Goal: Feedback & Contribution: Submit feedback/report problem

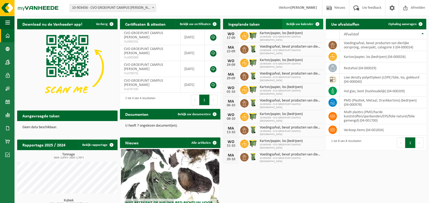
click at [292, 22] on link "Bekijk uw kalender" at bounding box center [302, 24] width 41 height 11
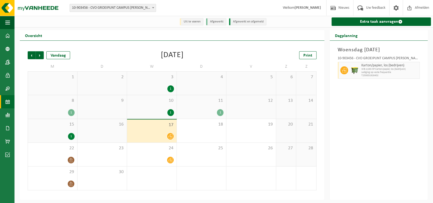
click at [145, 104] on div "10 1" at bounding box center [152, 106] width 50 height 23
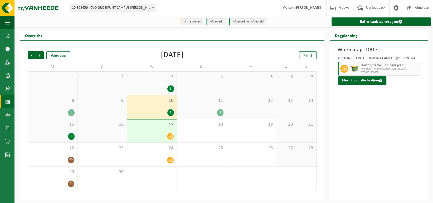
click at [141, 133] on div at bounding box center [152, 135] width 44 height 7
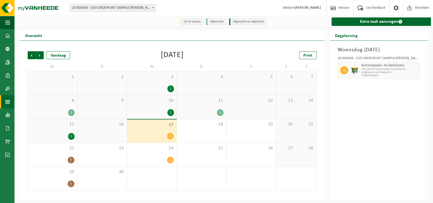
click at [149, 109] on div "1" at bounding box center [152, 112] width 44 height 7
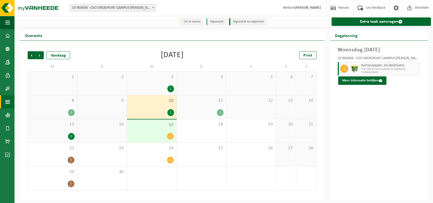
click at [151, 137] on div at bounding box center [152, 135] width 44 height 7
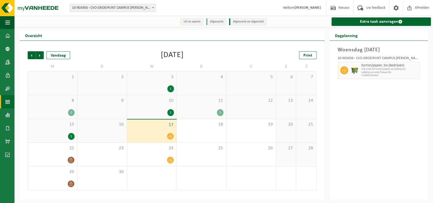
click at [151, 116] on div "10 1" at bounding box center [152, 106] width 50 height 23
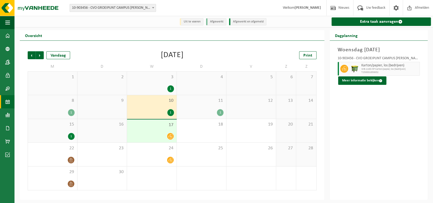
click at [151, 107] on div "10 1" at bounding box center [152, 106] width 50 height 23
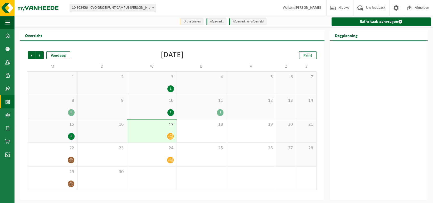
click at [147, 107] on div "10 1" at bounding box center [152, 106] width 50 height 23
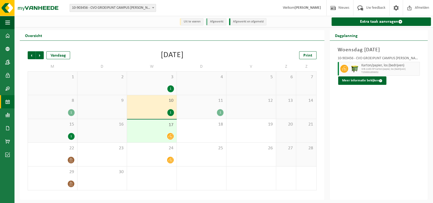
click at [145, 82] on div "3 1" at bounding box center [152, 82] width 50 height 23
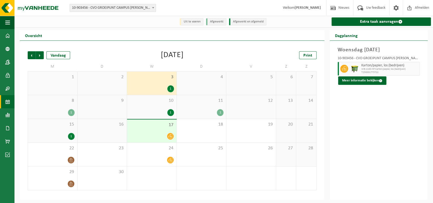
click at [151, 107] on div "10 1" at bounding box center [152, 106] width 50 height 23
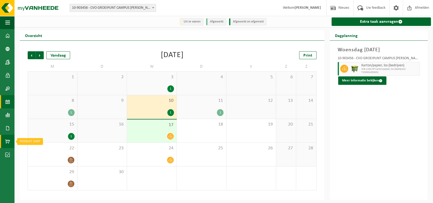
click at [7, 141] on span at bounding box center [7, 141] width 5 height 13
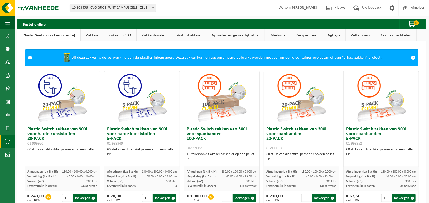
click at [91, 33] on link "Zakken" at bounding box center [92, 35] width 22 height 12
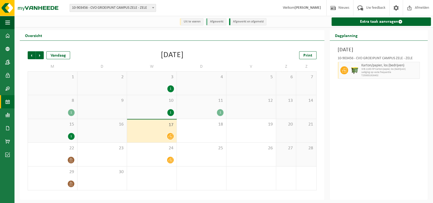
click at [169, 103] on span "10" at bounding box center [152, 101] width 44 height 6
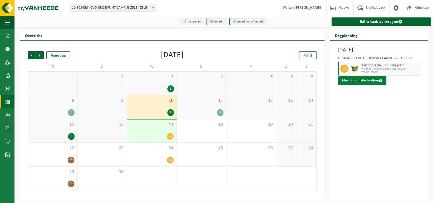
click at [382, 81] on button "Meer informatie bekijken" at bounding box center [362, 80] width 48 height 8
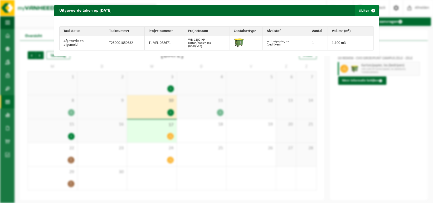
click at [368, 10] on span "button" at bounding box center [373, 10] width 11 height 11
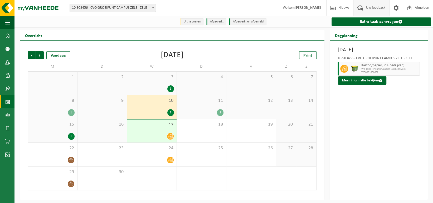
click at [372, 7] on span "Uw feedback" at bounding box center [376, 8] width 22 height 16
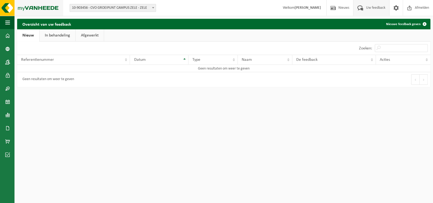
click at [7, 11] on img at bounding box center [31, 8] width 63 height 16
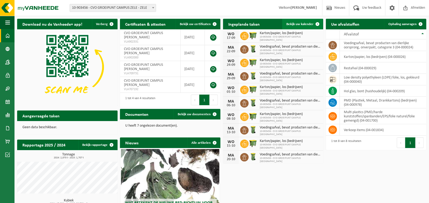
click at [302, 24] on span "Bekijk uw kalender" at bounding box center [299, 23] width 27 height 3
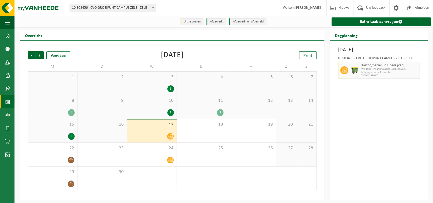
click at [159, 105] on div "10 1" at bounding box center [152, 106] width 50 height 23
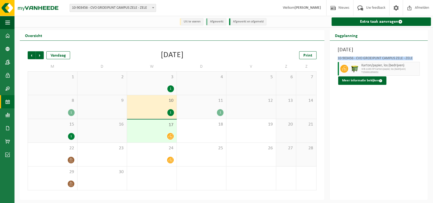
drag, startPoint x: 338, startPoint y: 58, endPoint x: 413, endPoint y: 54, distance: 74.5
click at [413, 54] on div "10-903456 - CVO GROEIPUNT CAMPUS ZELE - ZELE Karton/papier, los (bedrijven) WB-…" at bounding box center [379, 69] width 88 height 31
copy div "10-903456 - CVO GROEIPUNT CAMPUS ZELE - ZELE"
drag, startPoint x: 338, startPoint y: 49, endPoint x: 400, endPoint y: 72, distance: 66.3
click at [400, 72] on div "Woensdag 10 september 2025 10-903456 - CVO GROEIPUNT CAMPUS ZELE - ZELE Karton/…" at bounding box center [379, 120] width 98 height 159
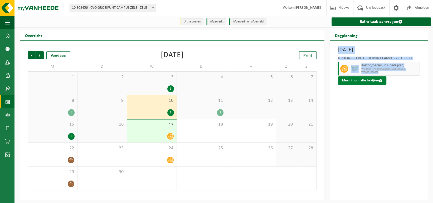
click at [383, 81] on button "Meer informatie bekijken" at bounding box center [362, 80] width 48 height 8
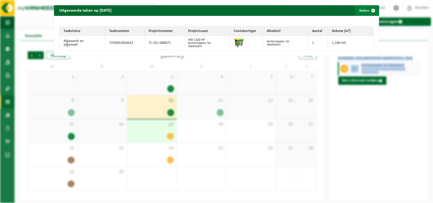
click at [371, 11] on span "button" at bounding box center [373, 10] width 11 height 11
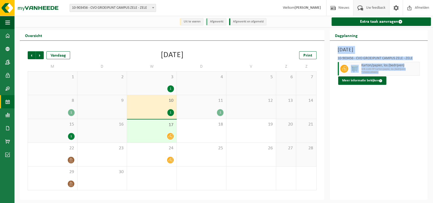
click at [378, 7] on span "Uw feedback" at bounding box center [376, 8] width 22 height 16
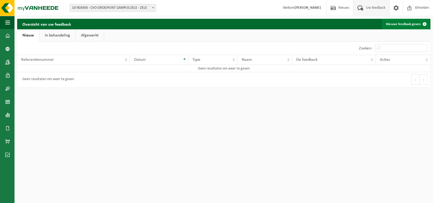
click at [424, 22] on span at bounding box center [425, 24] width 11 height 11
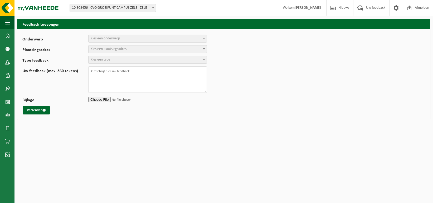
select select
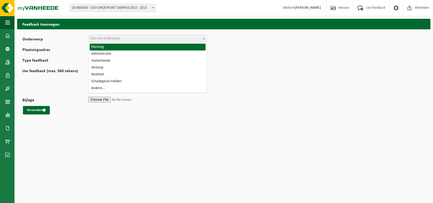
click at [122, 39] on span "Kies een onderwerp" at bounding box center [148, 38] width 118 height 7
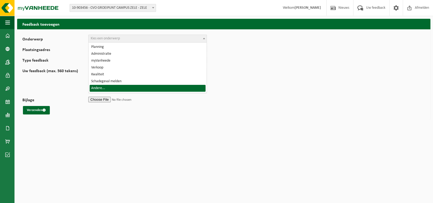
select select "32"
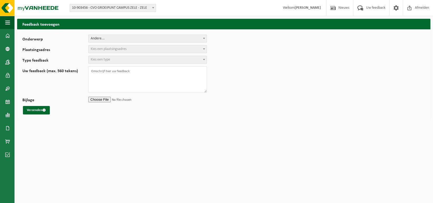
click at [117, 50] on span "Kies een plaatsingsadres" at bounding box center [109, 49] width 36 height 4
select select "123574"
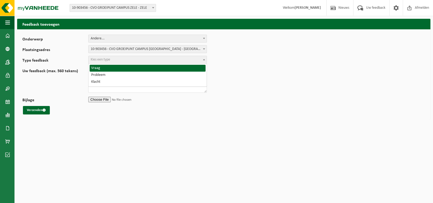
click at [131, 61] on span "Kies een type" at bounding box center [148, 59] width 118 height 7
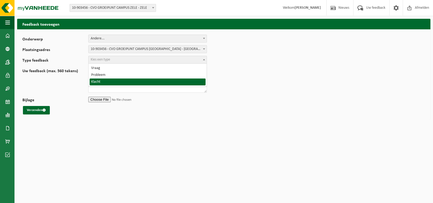
select select "COM"
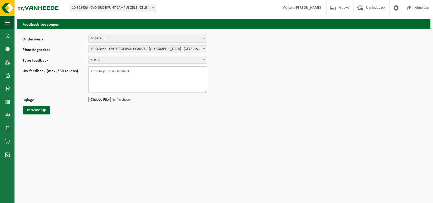
click at [132, 72] on textarea "Uw feedback (max. 560 tekens)" at bounding box center [147, 79] width 119 height 26
type textarea "10/09 geen ophaling papier en karton"
click at [34, 109] on button "Verzenden" at bounding box center [36, 110] width 27 height 8
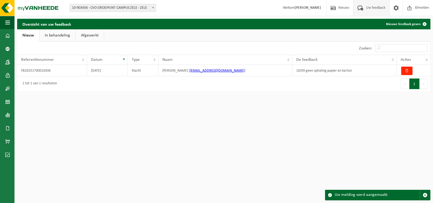
click at [310, 103] on html "Vestiging: 10-903456 - CVO GROEIPUNT CAMPUS ZELE - ZELE 10-903456 - CVO GROEIPU…" at bounding box center [216, 101] width 433 height 203
